Goal: Task Accomplishment & Management: Use online tool/utility

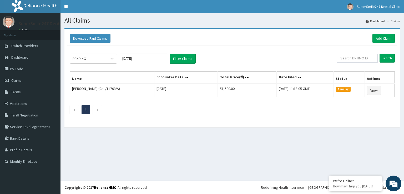
click at [311, 44] on div "Download Paid Claims Add Claim" at bounding box center [232, 38] width 330 height 14
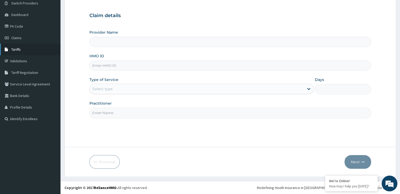
type input "SuperSmile247 Dental Clinic"
click at [19, 26] on link "PA Code" at bounding box center [30, 27] width 60 height 12
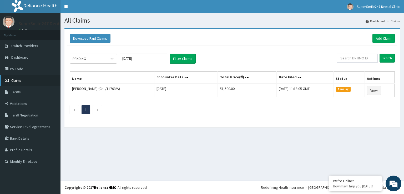
click at [21, 80] on span "Claims" at bounding box center [16, 80] width 10 height 5
click at [25, 70] on link "PA Code" at bounding box center [30, 69] width 60 height 12
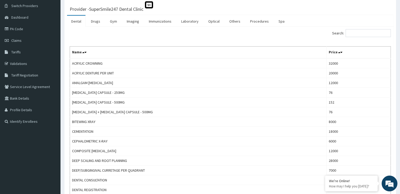
scroll to position [37, 0]
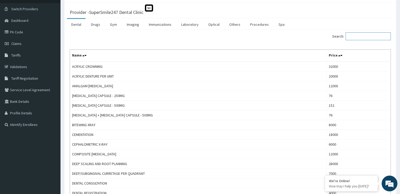
click at [357, 38] on input "Search:" at bounding box center [368, 36] width 45 height 8
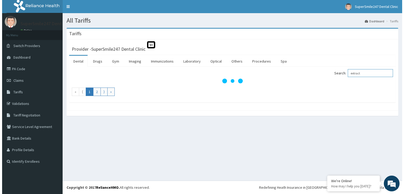
scroll to position [0, 0]
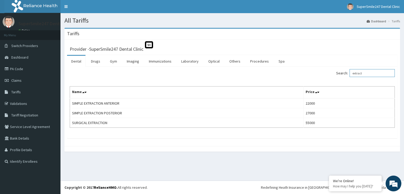
type input "extract"
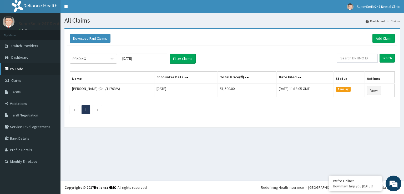
click at [23, 69] on link "PA Code" at bounding box center [30, 69] width 60 height 12
